Goal: Check status: Verify the current state of an ongoing process or item

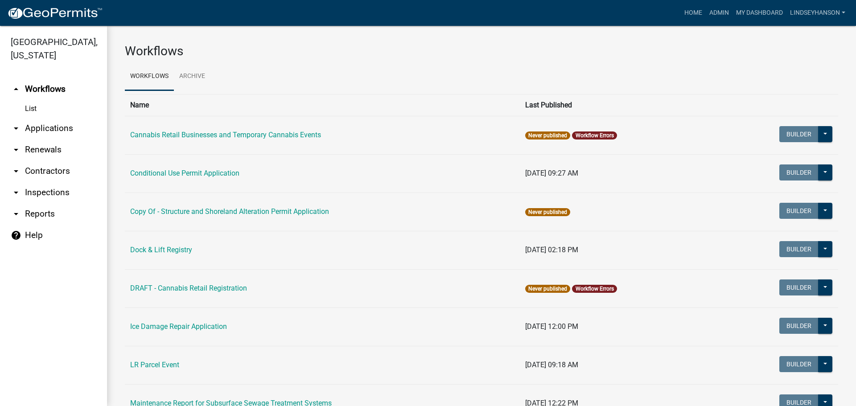
click at [50, 128] on link "arrow_drop_down Applications" at bounding box center [53, 128] width 107 height 21
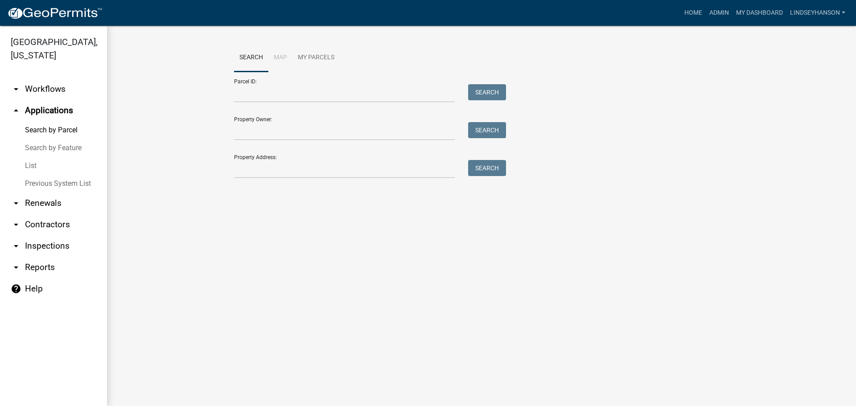
click at [266, 84] on div "Parcel ID: Search" at bounding box center [368, 87] width 268 height 31
click at [266, 93] on input "Parcel ID:" at bounding box center [344, 93] width 221 height 18
paste input "37000990364000"
type input "37000990364000"
click at [491, 88] on button "Search" at bounding box center [487, 92] width 38 height 16
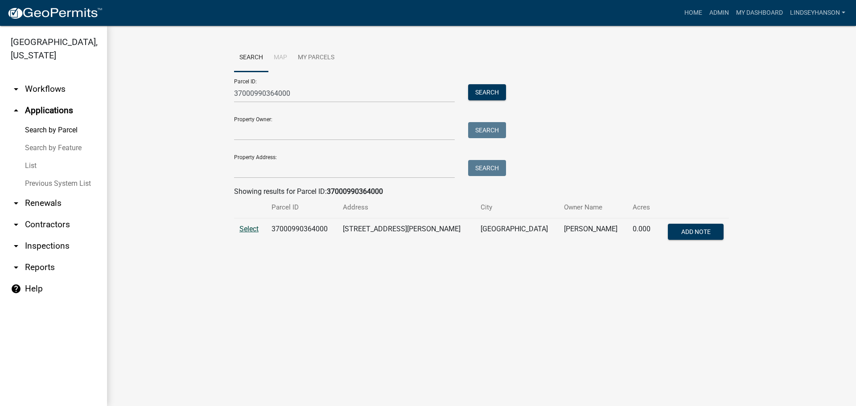
click at [248, 227] on span "Select" at bounding box center [248, 229] width 19 height 8
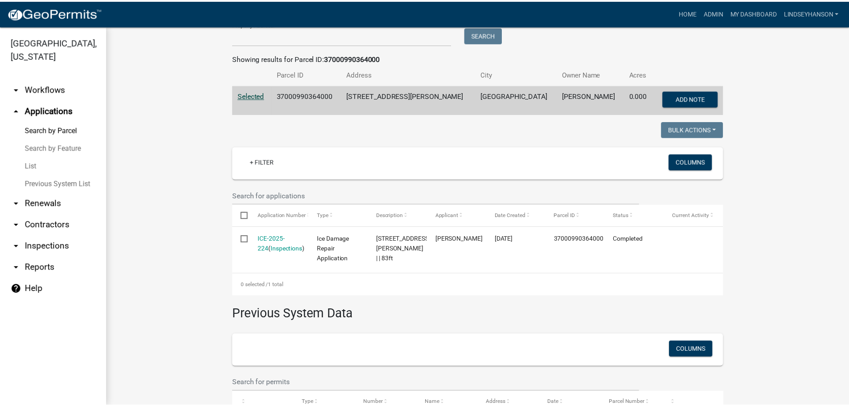
scroll to position [134, 0]
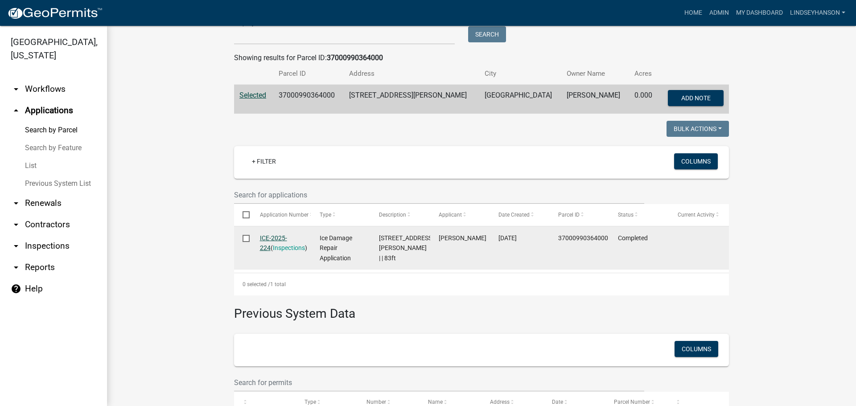
click at [284, 237] on link "ICE-2025-224" at bounding box center [273, 243] width 27 height 17
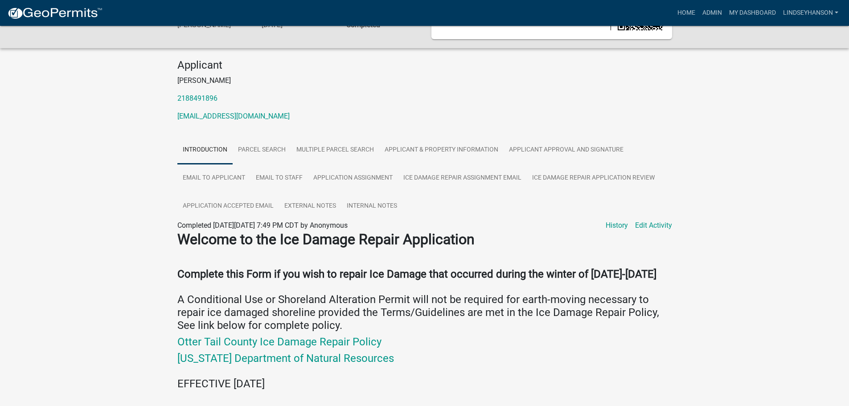
scroll to position [43, 0]
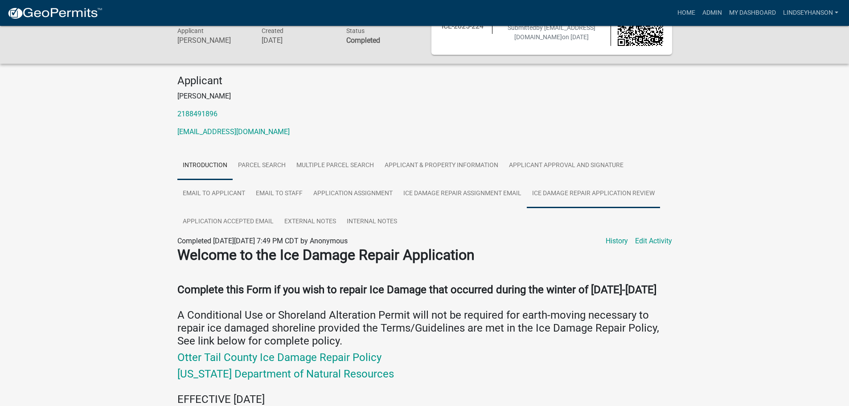
click at [612, 189] on link "Ice Damage Repair Application Review" at bounding box center [593, 194] width 133 height 29
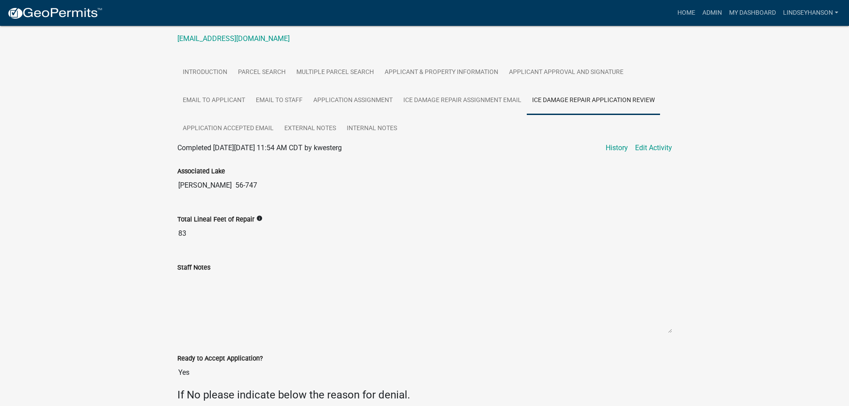
scroll to position [133, 0]
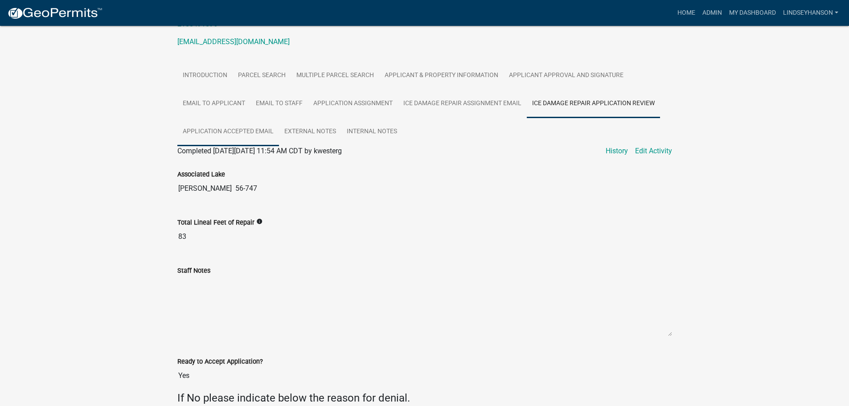
click at [251, 132] on link "Application Accepted Email" at bounding box center [228, 132] width 102 height 29
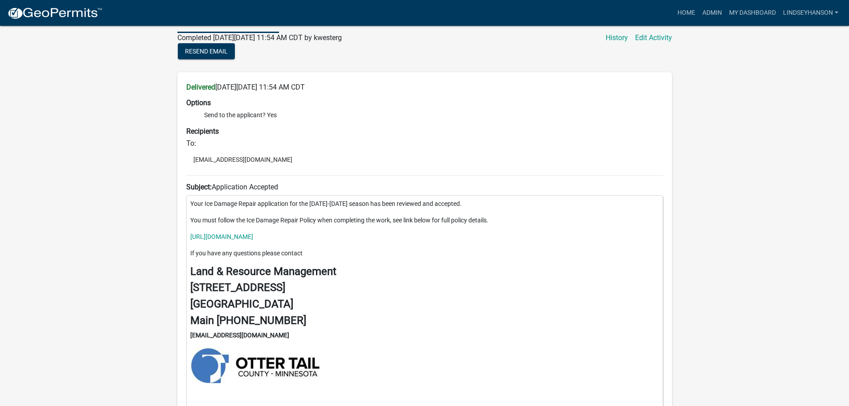
scroll to position [267, 0]
